Goal: Task Accomplishment & Management: Manage account settings

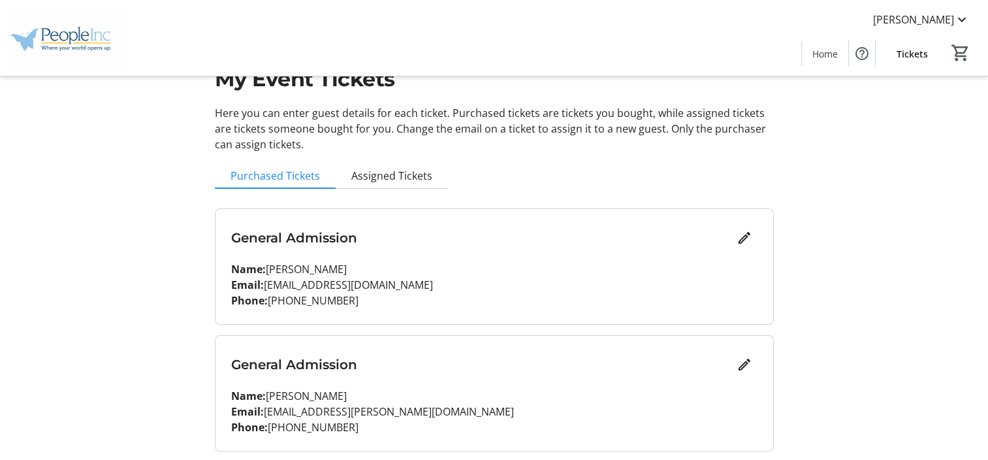
scroll to position [65, 0]
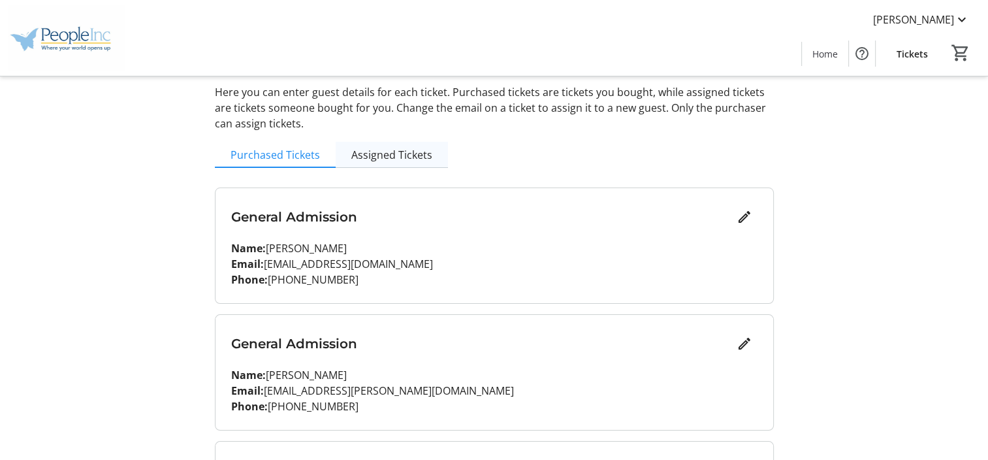
click at [405, 157] on span "Assigned Tickets" at bounding box center [391, 155] width 81 height 10
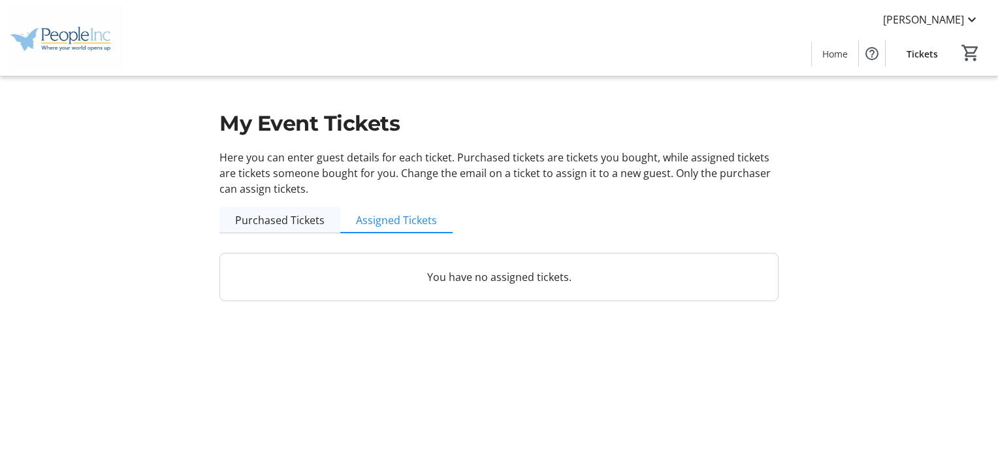
click at [290, 220] on span "Purchased Tickets" at bounding box center [279, 220] width 89 height 10
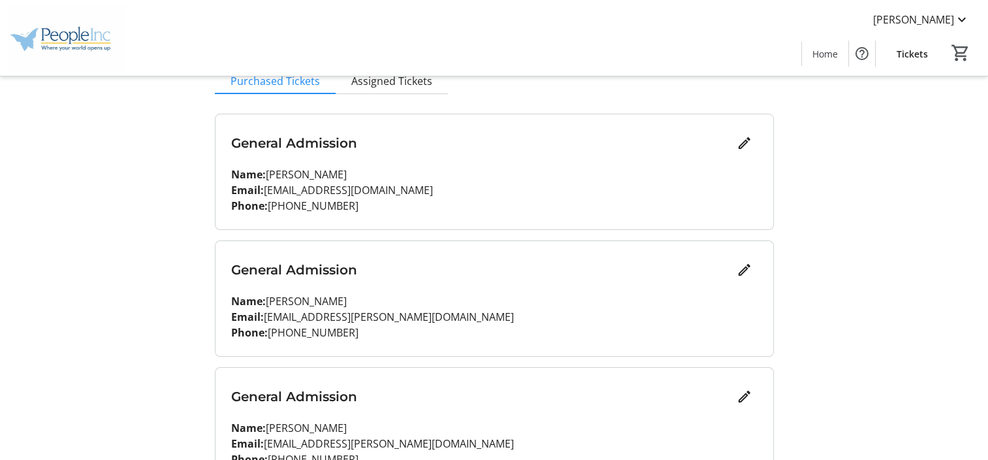
scroll to position [261, 0]
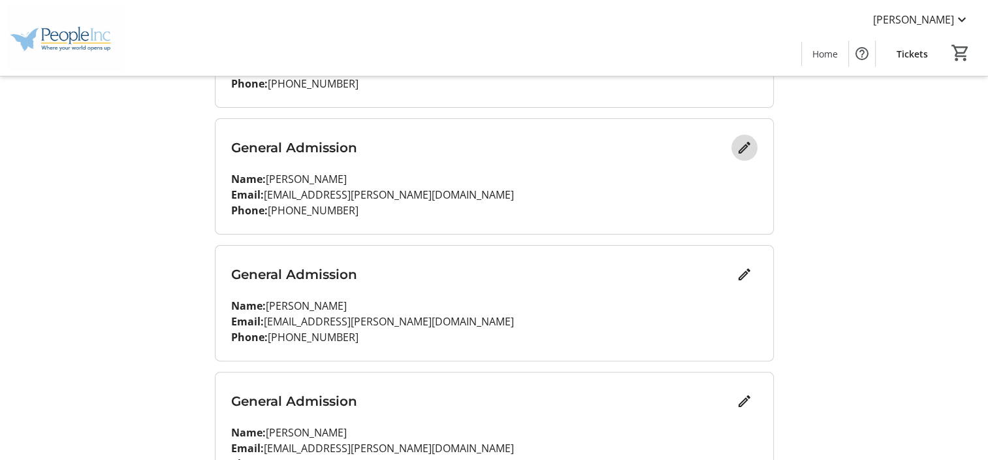
click at [741, 151] on mat-icon "Edit" at bounding box center [745, 148] width 16 height 16
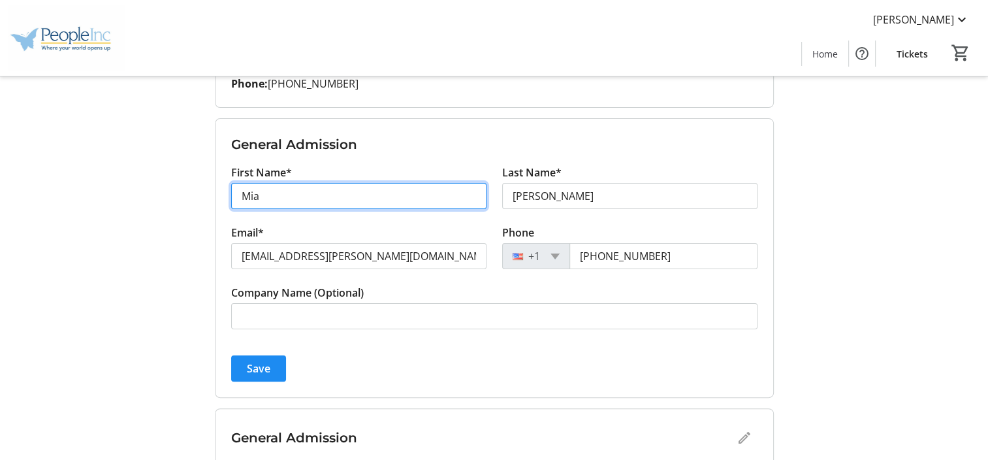
drag, startPoint x: 285, startPoint y: 193, endPoint x: 231, endPoint y: 191, distance: 53.6
click at [231, 191] on input "Mia" at bounding box center [358, 196] width 255 height 26
type input "[PERSON_NAME]"
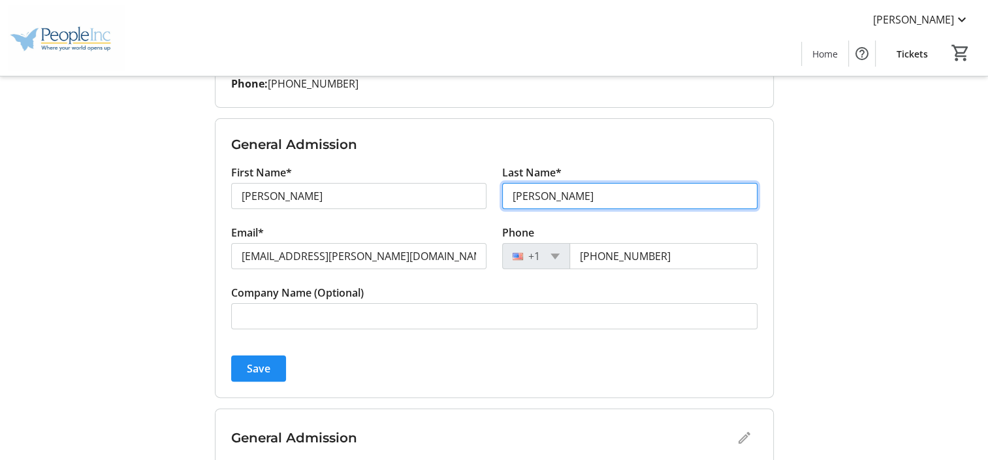
click at [560, 189] on input "[PERSON_NAME]" at bounding box center [629, 196] width 255 height 26
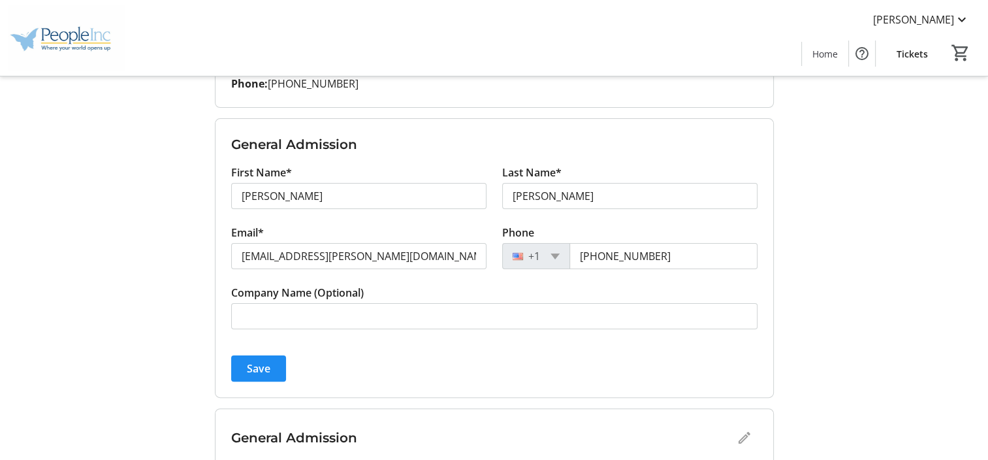
click at [797, 176] on div "My Event Tickets Here you can enter guest details for each ticket. Purchased ti…" at bounding box center [494, 221] width 862 height 964
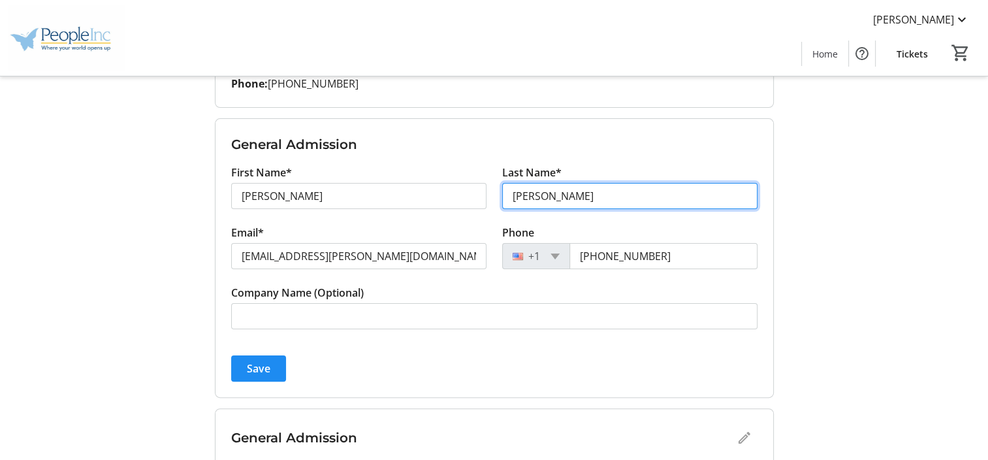
drag, startPoint x: 574, startPoint y: 196, endPoint x: 501, endPoint y: 186, distance: 73.1
click at [502, 186] on input "[PERSON_NAME]" at bounding box center [629, 196] width 255 height 26
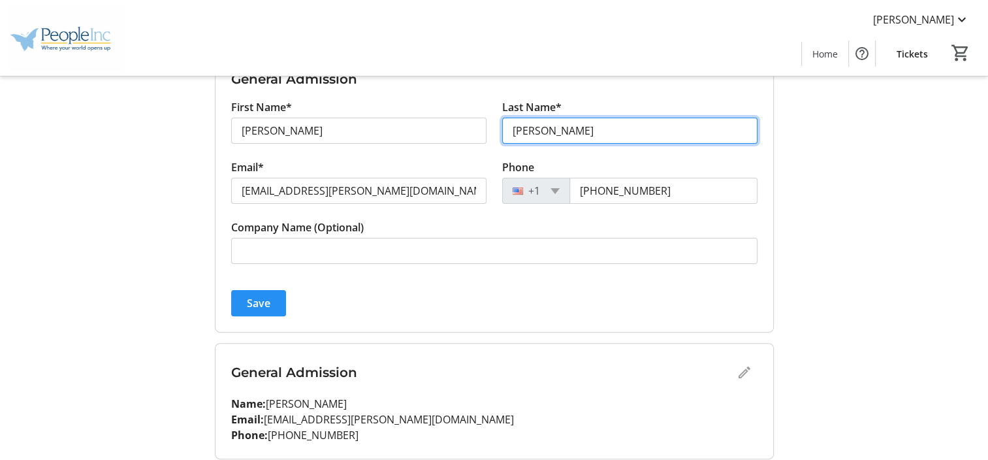
type input "[PERSON_NAME]"
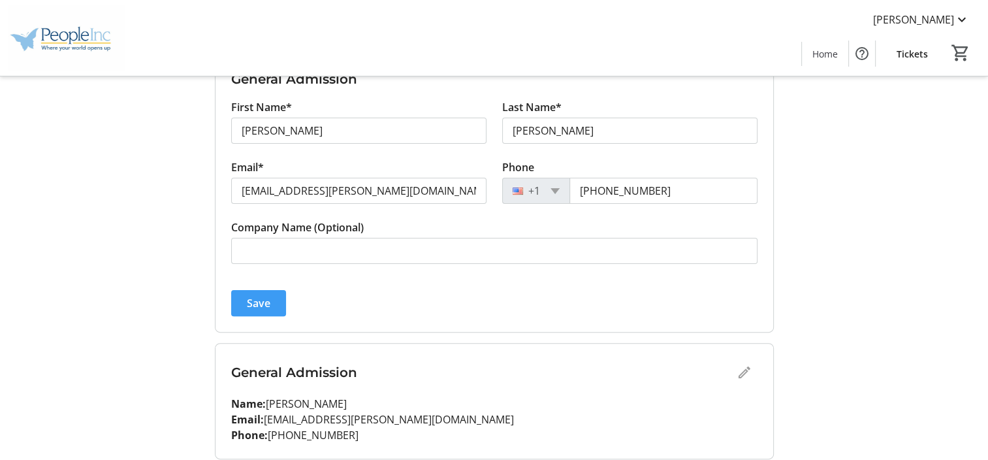
click at [248, 299] on span "Save" at bounding box center [259, 303] width 24 height 16
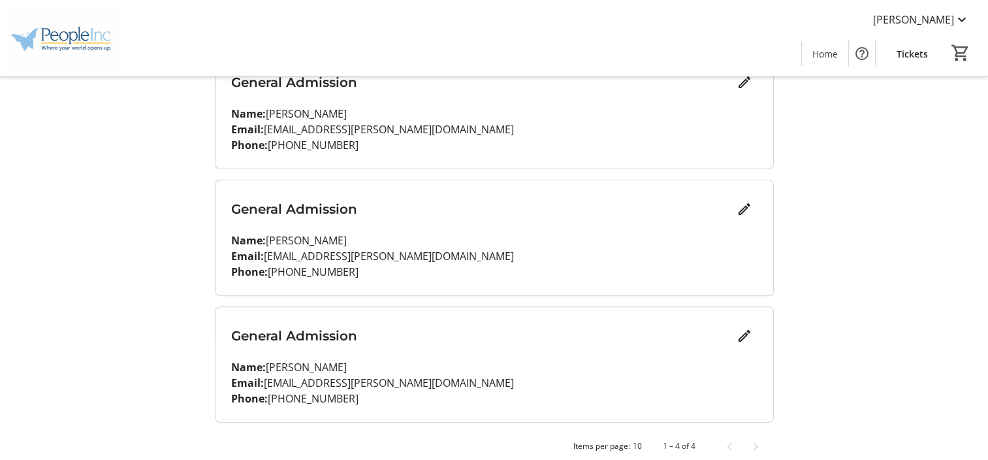
click at [844, 293] on div "My Event Tickets Here you can enter guest details for each ticket. Purchased ti…" at bounding box center [494, 74] width 862 height 801
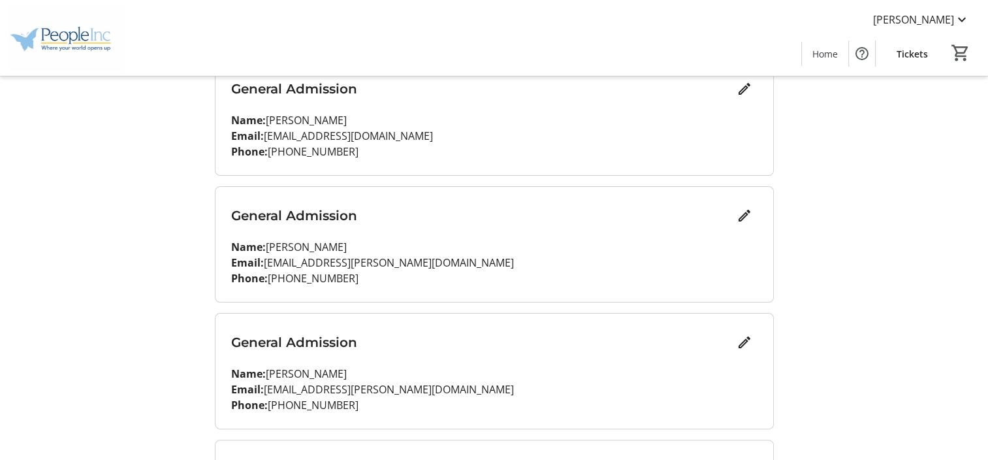
scroll to position [0, 0]
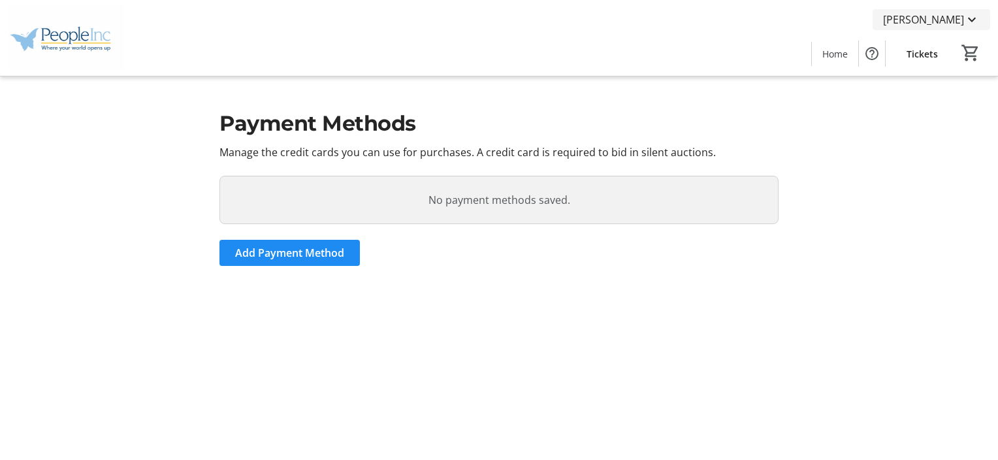
click at [940, 20] on span "[PERSON_NAME]" at bounding box center [923, 20] width 81 height 16
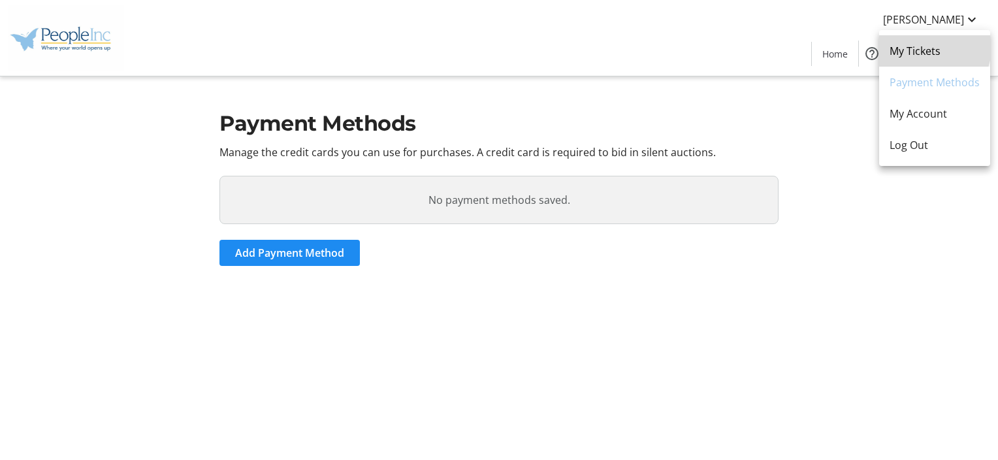
click at [926, 47] on span "My Tickets" at bounding box center [934, 51] width 90 height 16
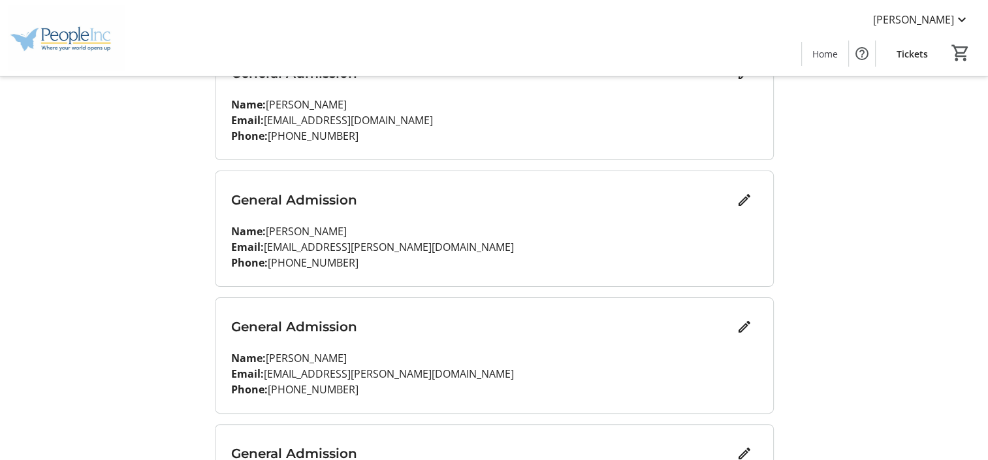
scroll to position [261, 0]
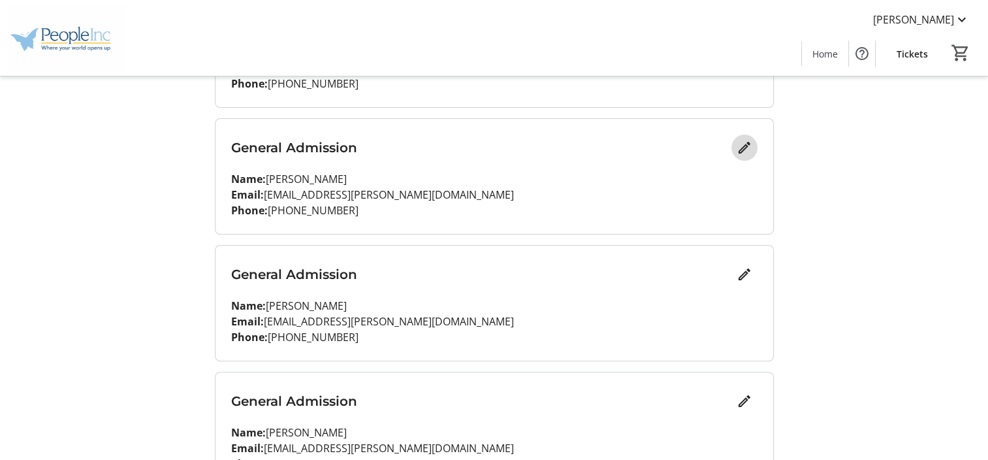
click at [744, 147] on mat-icon "Edit" at bounding box center [745, 148] width 16 height 16
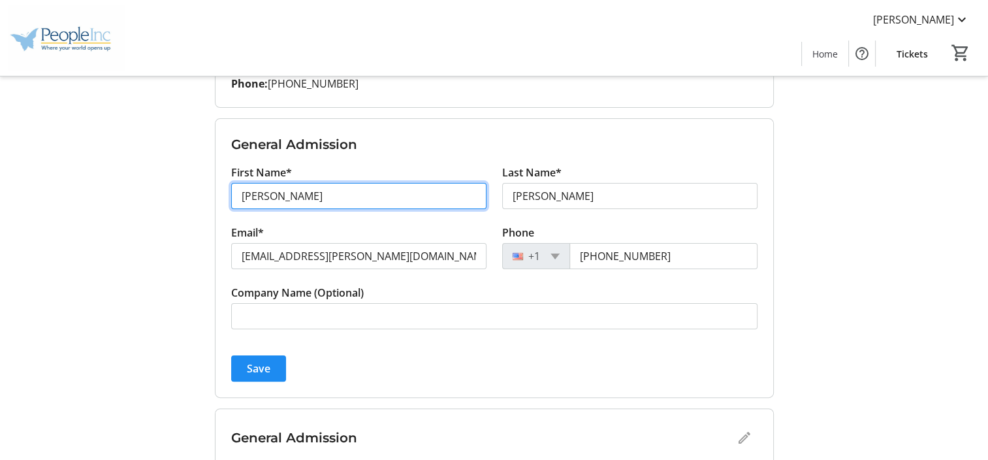
drag, startPoint x: 329, startPoint y: 187, endPoint x: 122, endPoint y: 185, distance: 207.0
click at [122, 185] on div "My Event Tickets Here you can enter guest details for each ticket. Purchased ti…" at bounding box center [494, 221] width 862 height 964
type input "Mia"
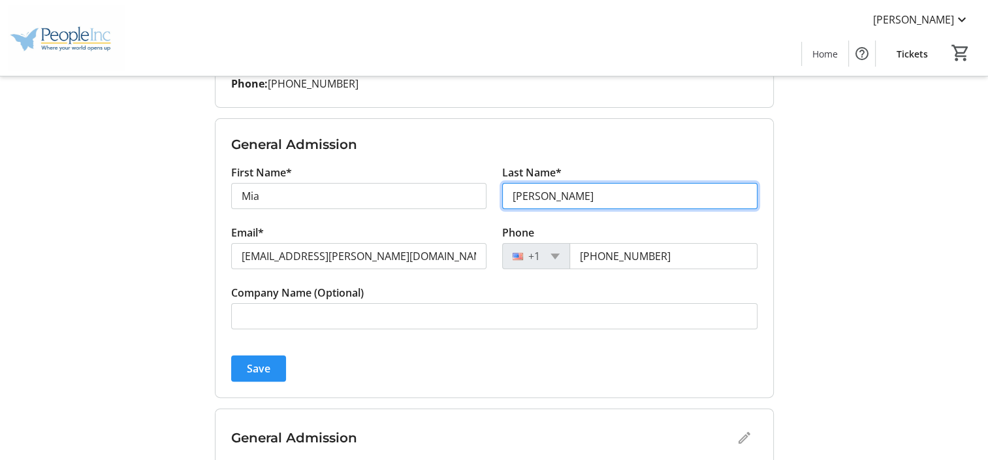
type input "Crowell"
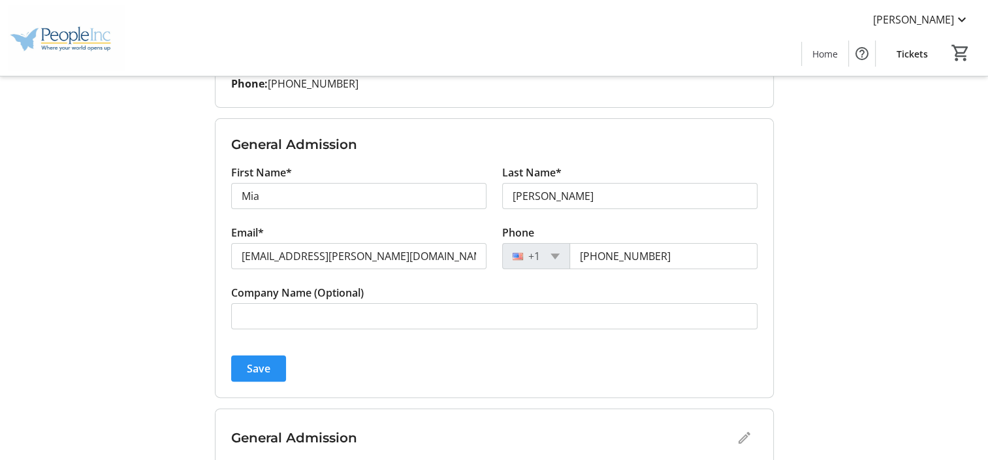
click at [253, 379] on span "submit" at bounding box center [258, 368] width 55 height 31
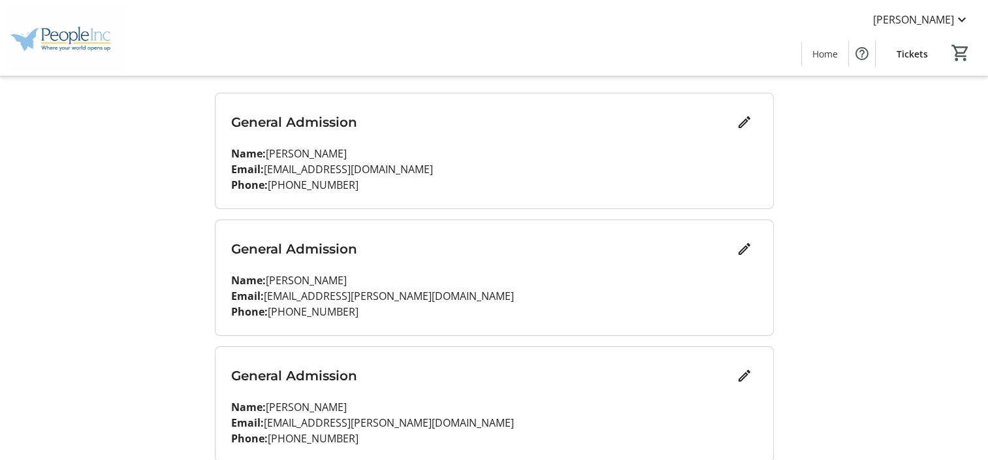
scroll to position [0, 0]
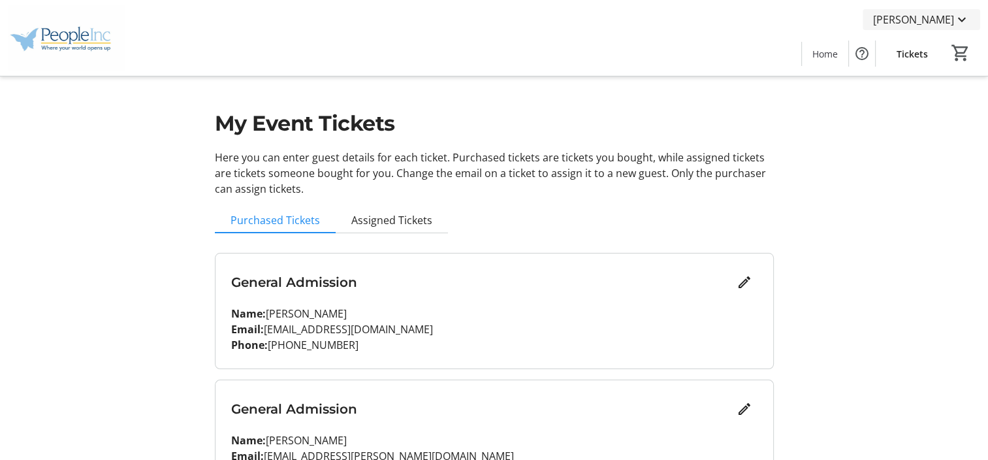
click at [932, 20] on span "[PERSON_NAME]" at bounding box center [913, 20] width 81 height 16
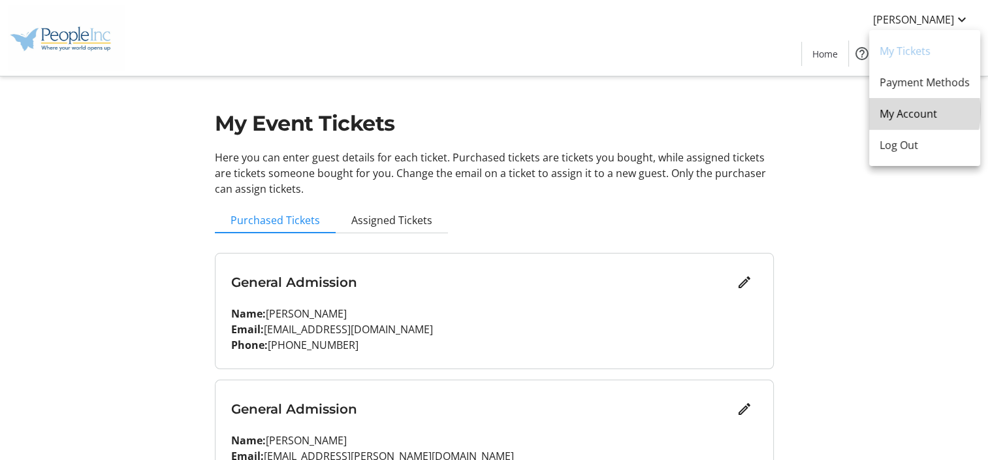
click at [904, 112] on span "My Account" at bounding box center [924, 114] width 90 height 16
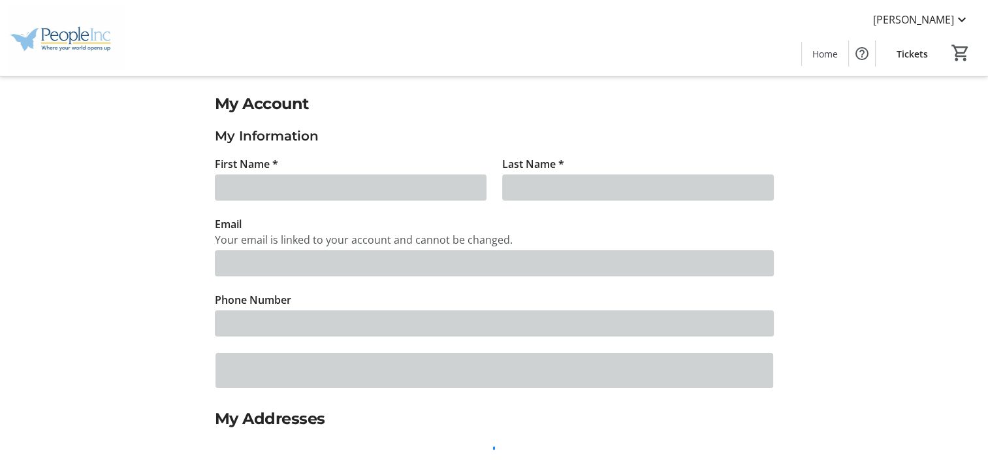
type input "Mia"
type input "Crowell"
type input "[EMAIL_ADDRESS][PERSON_NAME][DOMAIN_NAME]"
type input "[PHONE_NUMBER]"
